Goal: Obtain resource: Obtain resource

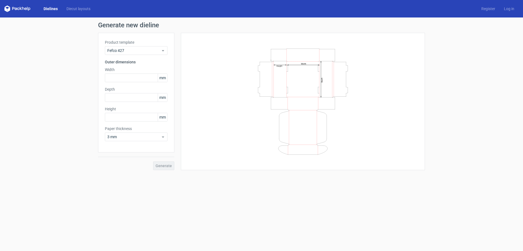
drag, startPoint x: 47, startPoint y: 46, endPoint x: 25, endPoint y: 50, distance: 22.8
click at [25, 50] on div "Generate new dieline Product template Fefco 427 Outer dimensions Width mm Depth…" at bounding box center [261, 95] width 523 height 157
click at [134, 51] on span "Fefco 427" at bounding box center [134, 50] width 54 height 5
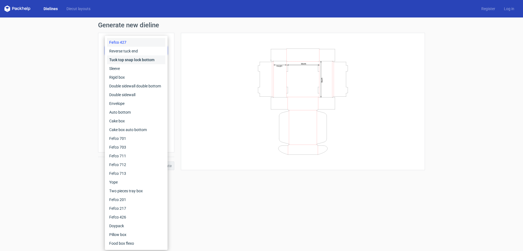
click at [128, 59] on div "Tuck top snap lock bottom" at bounding box center [136, 59] width 58 height 9
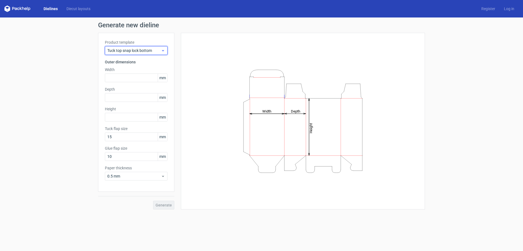
click at [127, 48] on span "Tuck top snap lock bottom" at bounding box center [134, 50] width 54 height 5
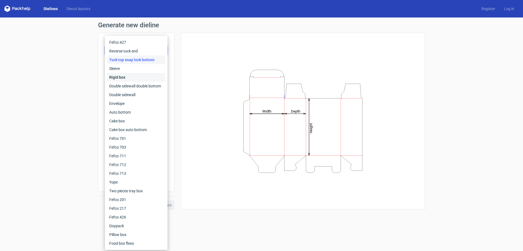
click at [118, 77] on div "Rigid box" at bounding box center [136, 77] width 58 height 9
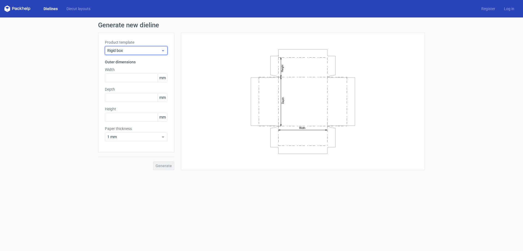
click at [130, 50] on span "Rigid box" at bounding box center [134, 50] width 54 height 5
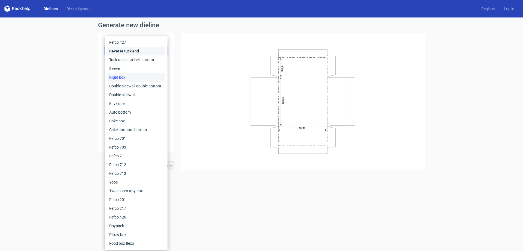
click at [130, 50] on div "Reverse tuck end" at bounding box center [136, 51] width 58 height 9
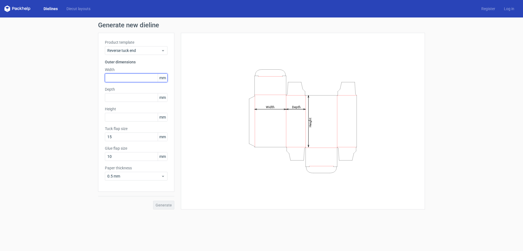
click at [118, 77] on input "text" at bounding box center [136, 77] width 63 height 9
type input "80"
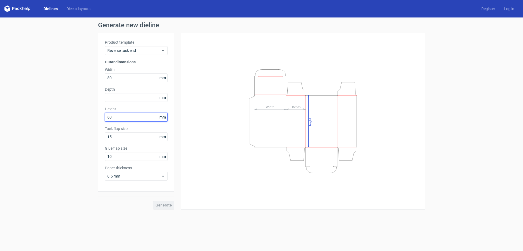
type input "60"
click at [127, 97] on input "text" at bounding box center [136, 97] width 63 height 9
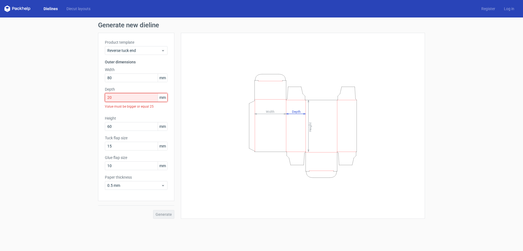
drag, startPoint x: 127, startPoint y: 97, endPoint x: 29, endPoint y: 95, distance: 98.2
click at [29, 95] on div "Generate new dieline Product template Reverse tuck end Outer dimensions Width 8…" at bounding box center [261, 119] width 523 height 205
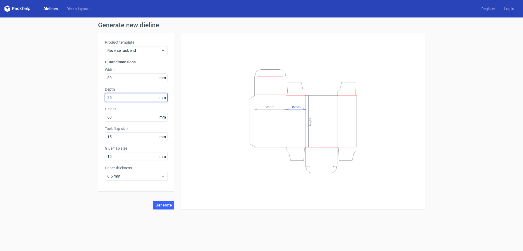
type input "25"
click at [135, 177] on span "0.5 mm" at bounding box center [134, 175] width 54 height 5
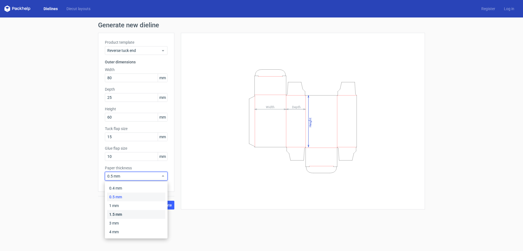
click at [122, 215] on div "1.5 mm" at bounding box center [136, 214] width 58 height 9
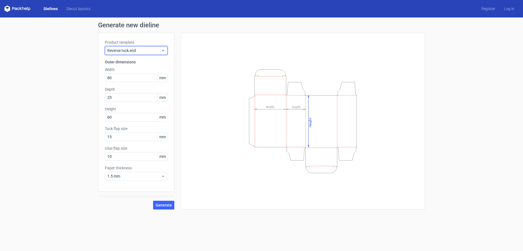
click at [123, 51] on span "Reverse tuck end" at bounding box center [134, 50] width 54 height 5
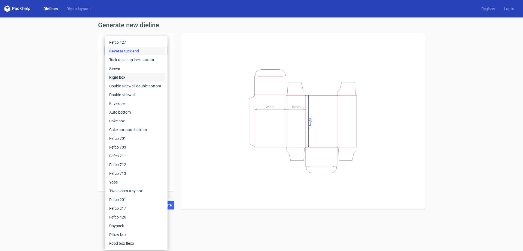
click at [127, 76] on div "Rigid box" at bounding box center [136, 77] width 58 height 9
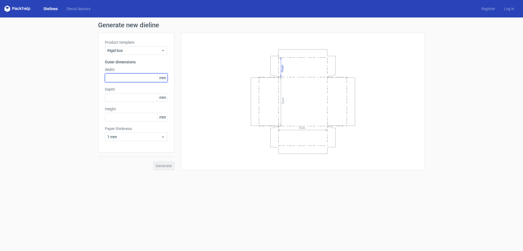
click at [124, 76] on input "text" at bounding box center [136, 77] width 63 height 9
type input "25"
click at [131, 74] on input "text" at bounding box center [136, 77] width 63 height 9
type input "80"
type input "160"
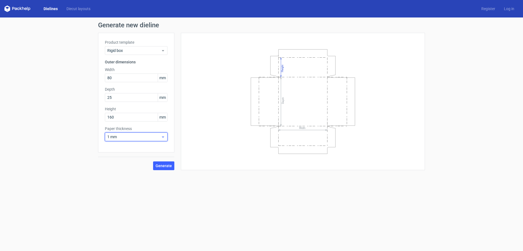
click at [132, 138] on span "1 mm" at bounding box center [134, 136] width 54 height 5
click at [127, 173] on div "1.5 mm" at bounding box center [136, 174] width 58 height 9
click at [164, 168] on button "Generate" at bounding box center [163, 165] width 21 height 9
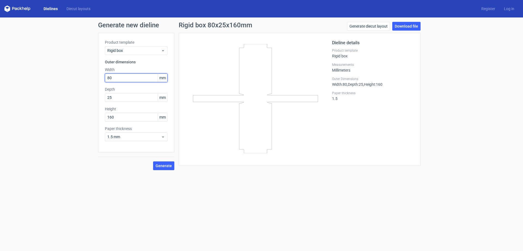
drag, startPoint x: 122, startPoint y: 77, endPoint x: 86, endPoint y: 68, distance: 36.5
click at [90, 77] on div "Generate new dieline Product template Rigid box Outer dimensions Width 80 mm De…" at bounding box center [261, 95] width 523 height 157
type input "160"
drag, startPoint x: 117, startPoint y: 115, endPoint x: 105, endPoint y: 115, distance: 11.7
click at [105, 115] on input "160" at bounding box center [136, 117] width 63 height 9
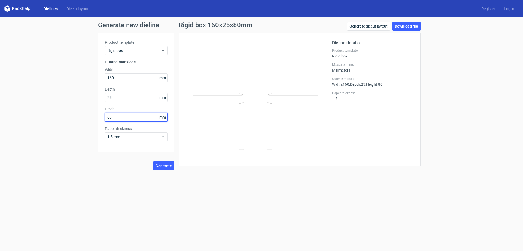
type input "80"
click at [164, 168] on button "Generate" at bounding box center [163, 165] width 21 height 9
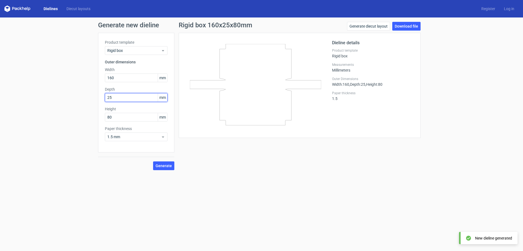
drag, startPoint x: 115, startPoint y: 97, endPoint x: 74, endPoint y: 83, distance: 43.5
click at [79, 91] on div "Generate new dieline Product template Rigid box Outer dimensions Width 160 mm D…" at bounding box center [261, 95] width 523 height 157
type input "80"
click at [160, 165] on span "Generate" at bounding box center [164, 166] width 16 height 4
drag, startPoint x: 119, startPoint y: 116, endPoint x: 84, endPoint y: 107, distance: 35.6
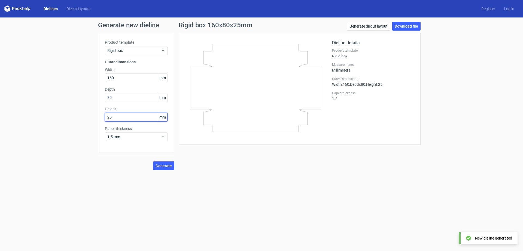
click at [87, 108] on div "Generate new dieline Product template Rigid box Outer dimensions Width 160 mm D…" at bounding box center [261, 95] width 523 height 157
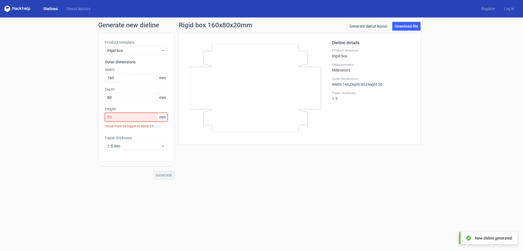
drag, startPoint x: 149, startPoint y: 120, endPoint x: 37, endPoint y: 113, distance: 111.5
click at [38, 113] on div "Generate new dieline Product template Rigid box Outer dimensions Width 160 mm D…" at bounding box center [261, 100] width 523 height 166
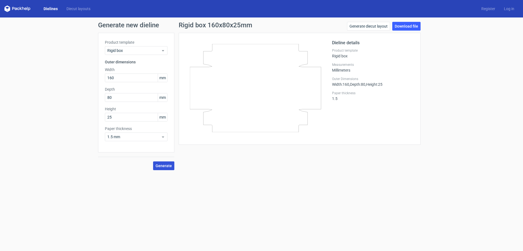
click at [170, 166] on span "Generate" at bounding box center [164, 166] width 16 height 4
drag, startPoint x: 122, startPoint y: 118, endPoint x: 88, endPoint y: 117, distance: 34.1
click at [88, 117] on div "Generate new dieline Product template Rigid box Outer dimensions Width 160 mm D…" at bounding box center [261, 95] width 523 height 157
click at [158, 163] on button "Generate" at bounding box center [163, 165] width 21 height 9
drag, startPoint x: 104, startPoint y: 118, endPoint x: 88, endPoint y: 116, distance: 16.1
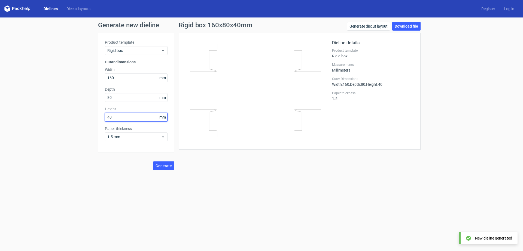
click at [94, 118] on div "Generate new dieline Product template Rigid box Outer dimensions Width 160 mm D…" at bounding box center [261, 95] width 523 height 157
type input "25"
click at [166, 166] on span "Generate" at bounding box center [164, 166] width 16 height 4
click at [403, 25] on link "Download file" at bounding box center [407, 26] width 28 height 9
